Goal: Book appointment/travel/reservation

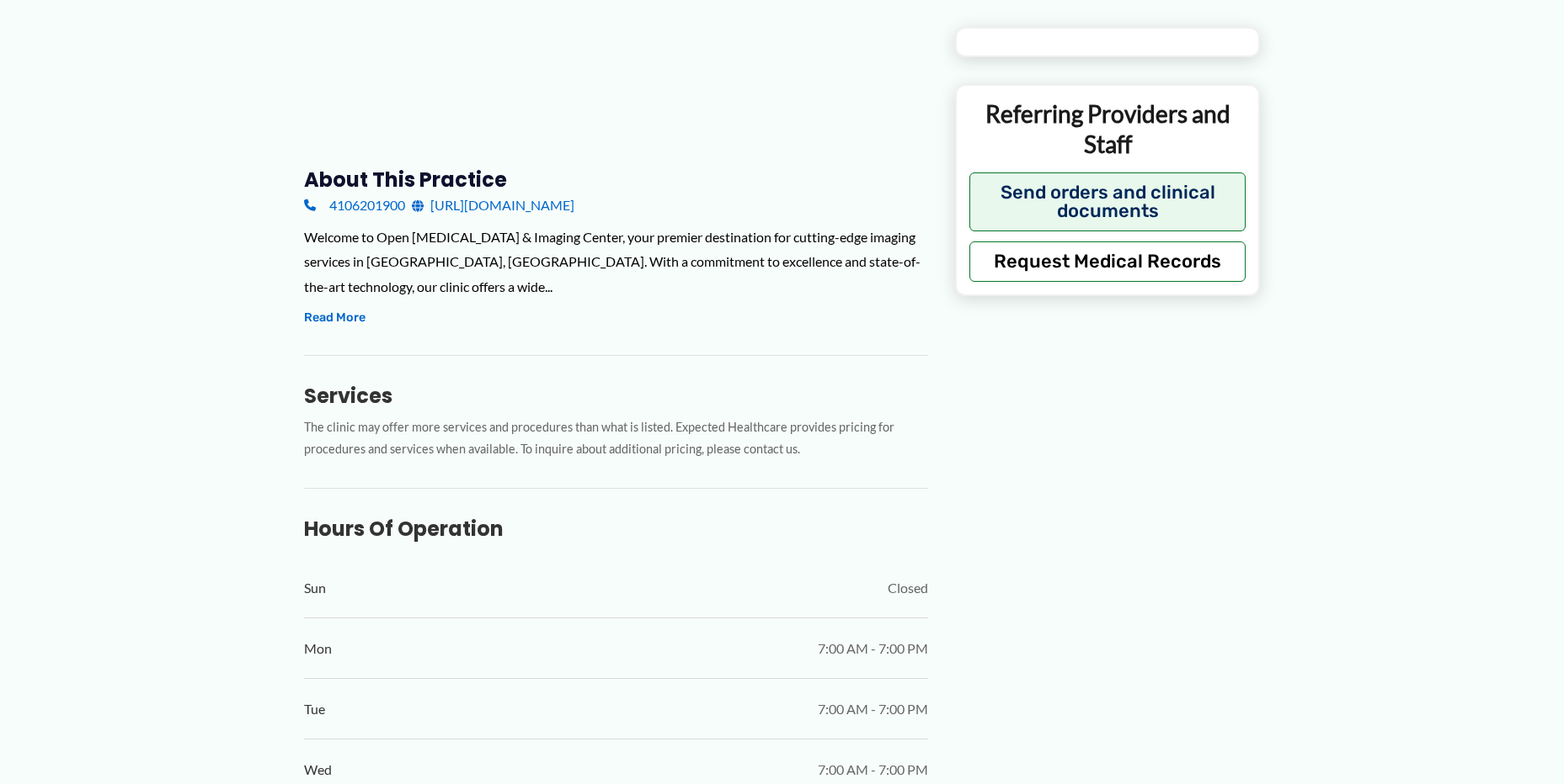
type input "**********"
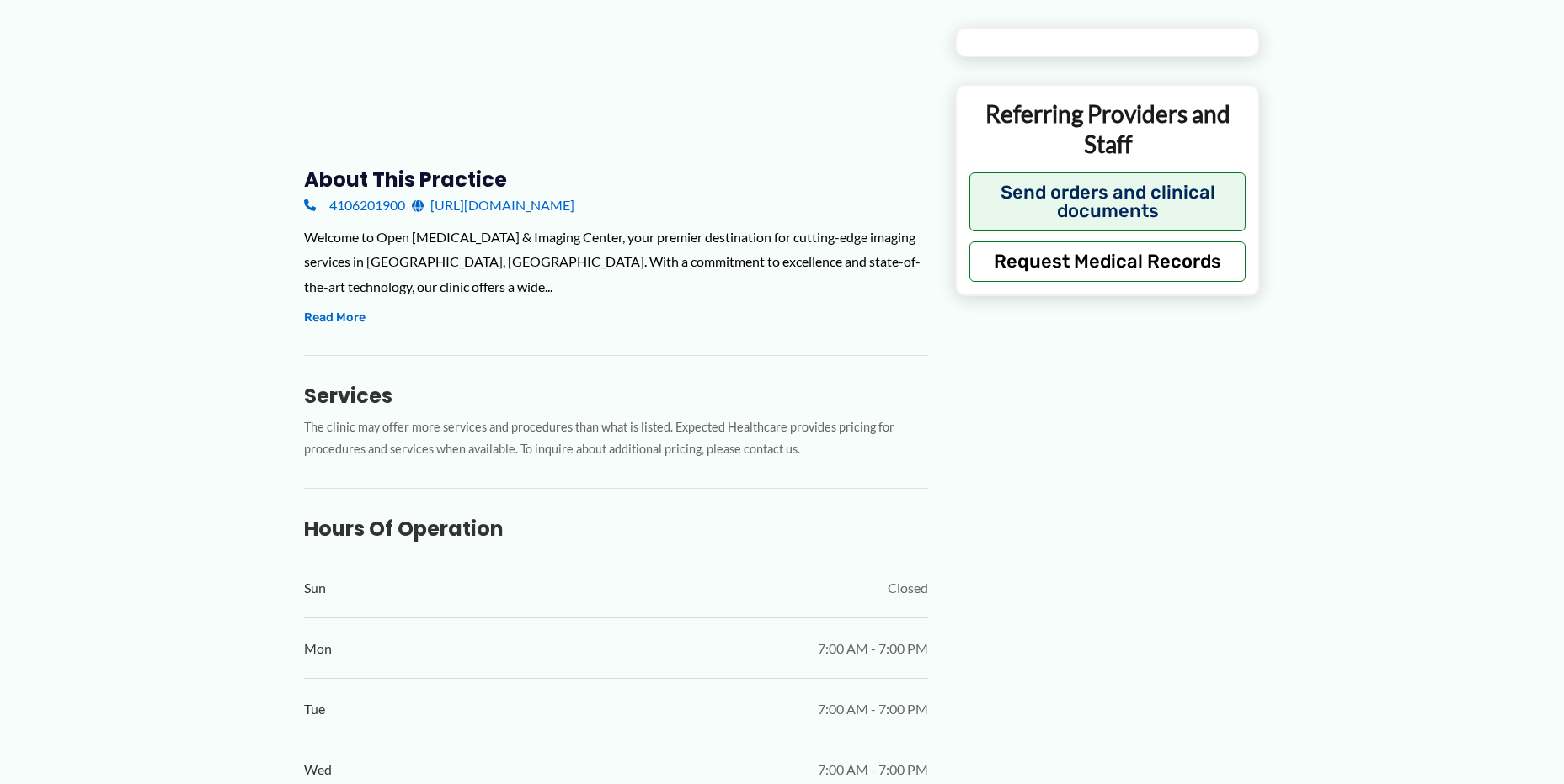
type input "**********"
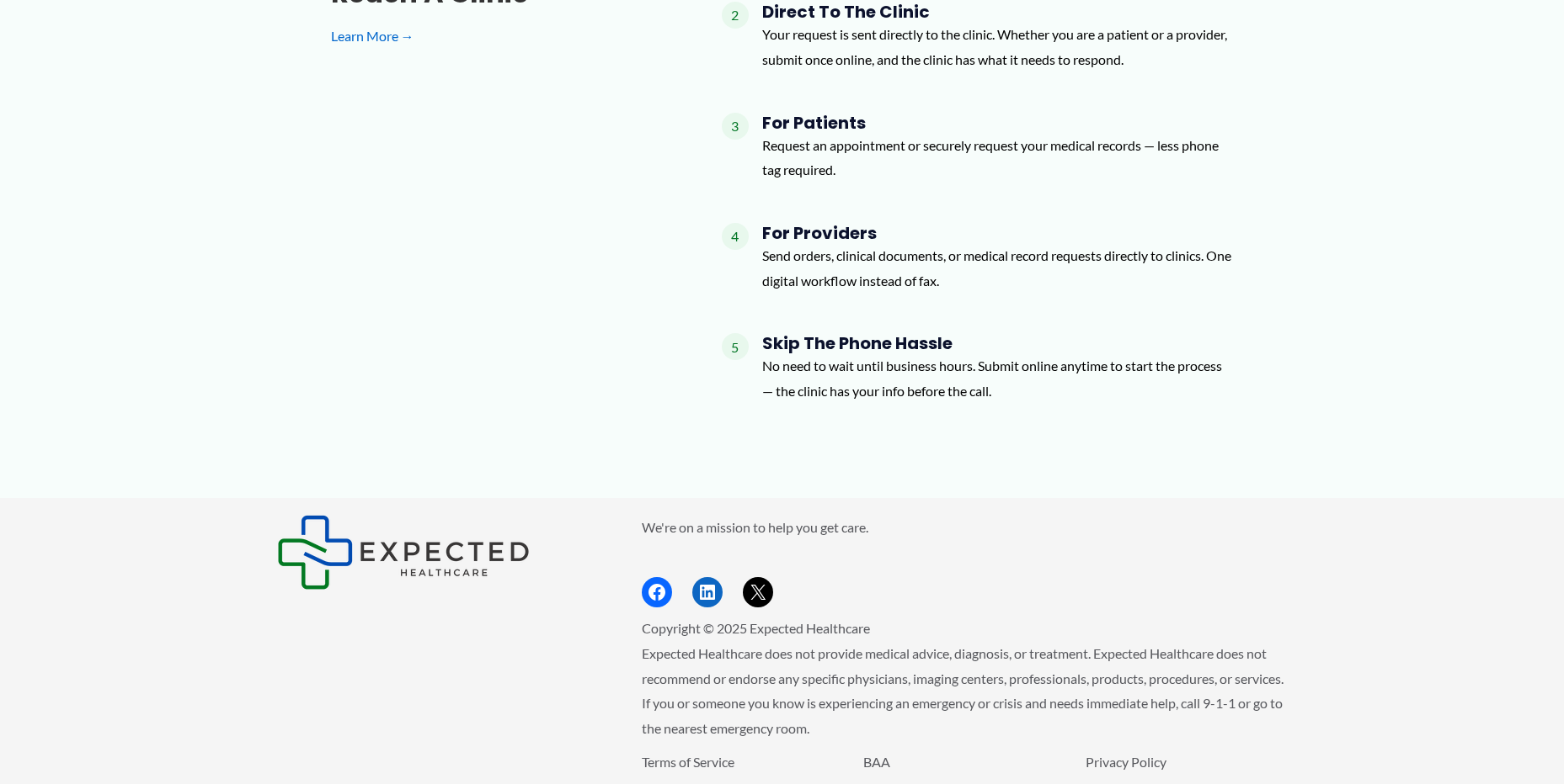
scroll to position [2287, 0]
